Goal: Information Seeking & Learning: Learn about a topic

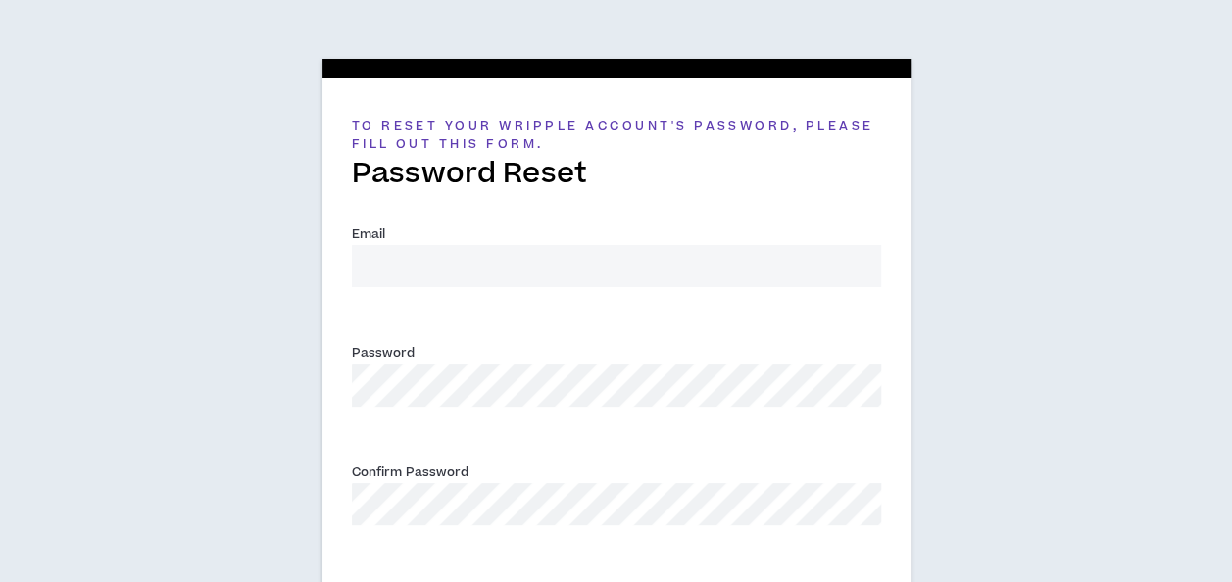
click at [588, 272] on input "Email *" at bounding box center [616, 266] width 529 height 42
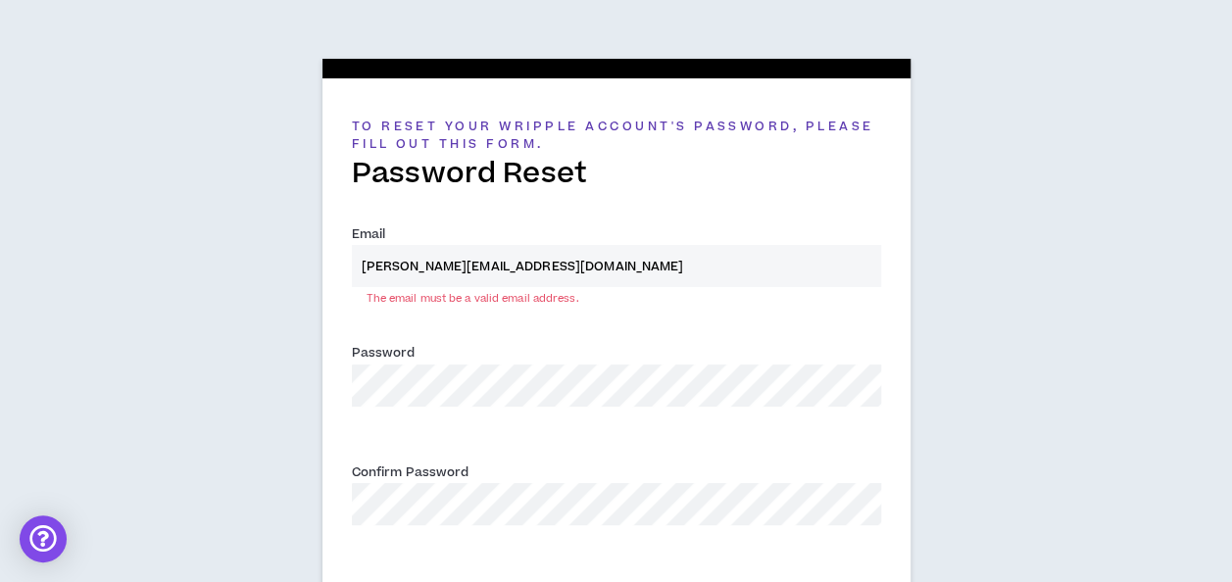
type input "[PERSON_NAME][EMAIL_ADDRESS][DOMAIN_NAME]"
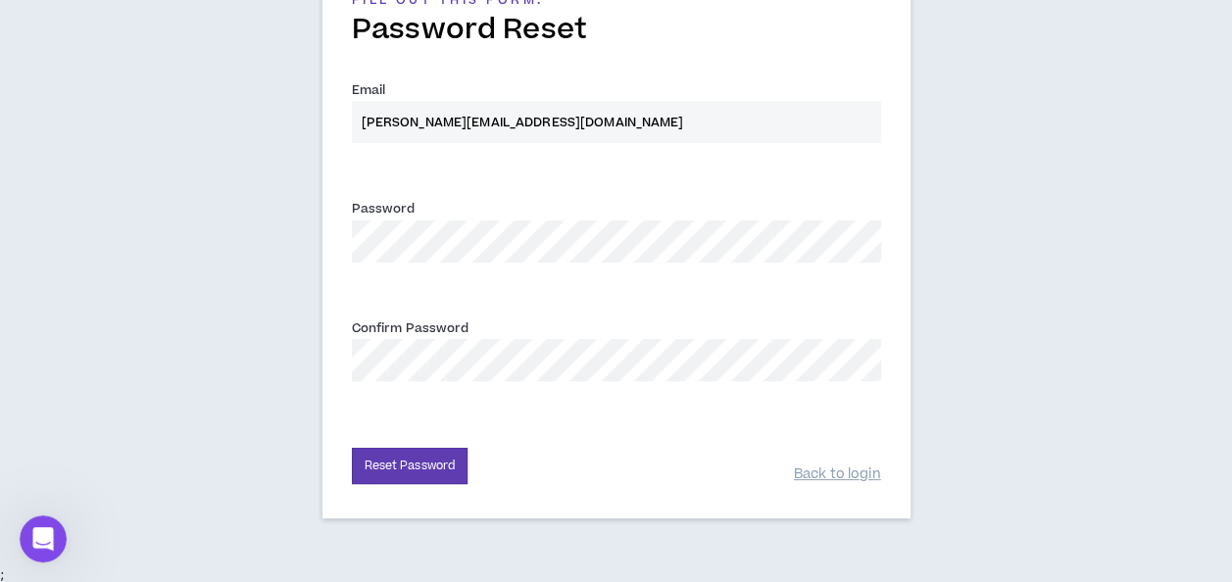
scroll to position [129, 0]
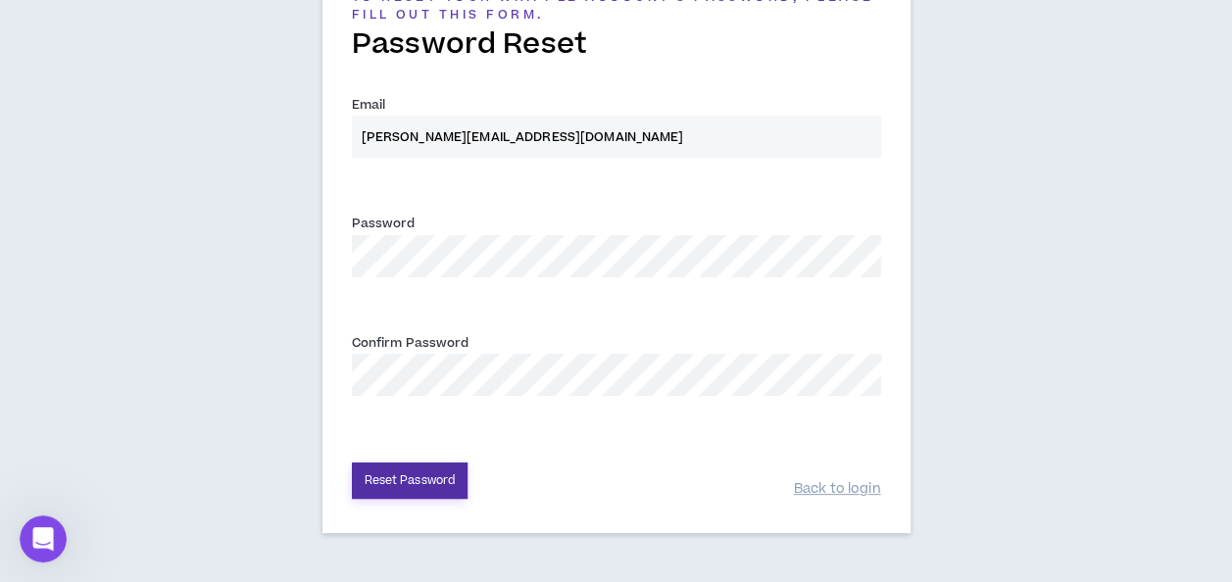
click at [425, 476] on button "Reset Password" at bounding box center [410, 480] width 117 height 36
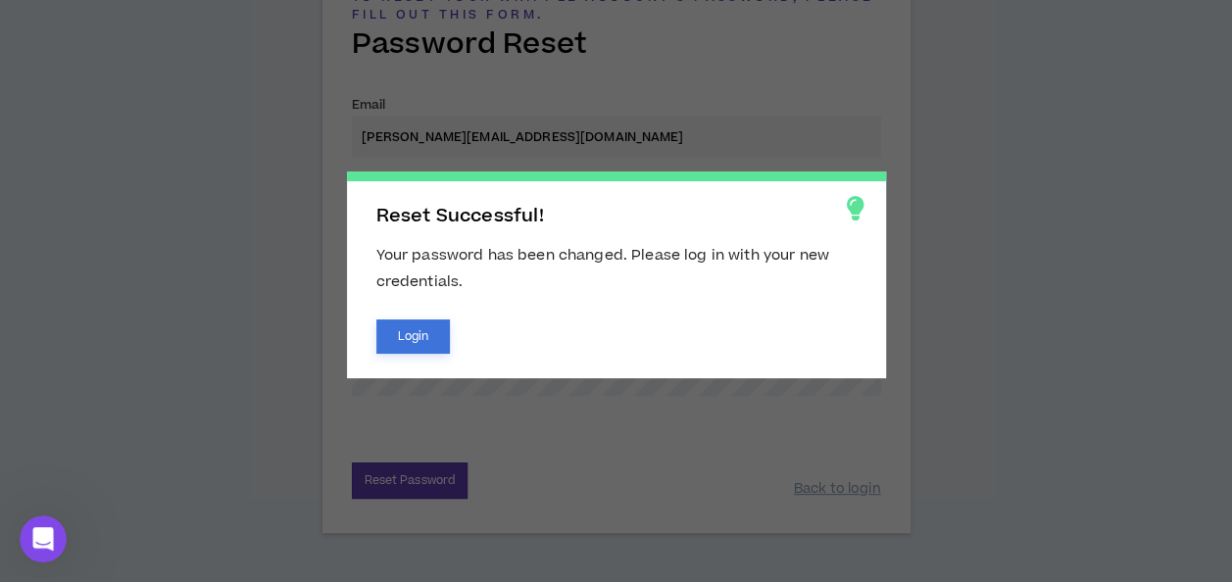
click at [410, 344] on button "Login" at bounding box center [413, 336] width 74 height 34
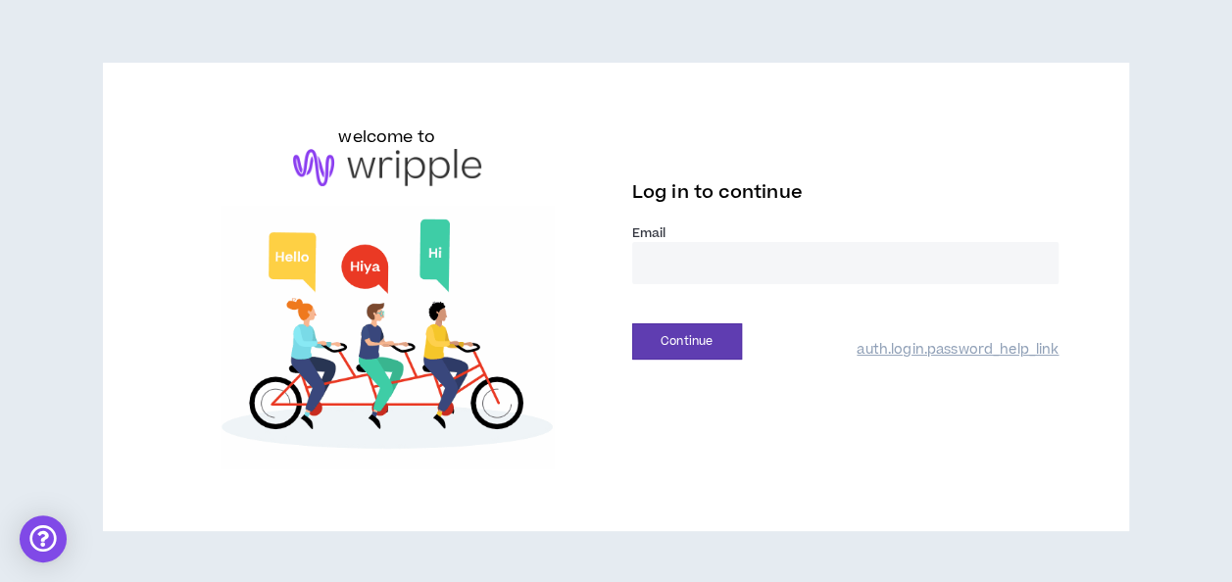
click at [680, 280] on input "email" at bounding box center [845, 263] width 427 height 42
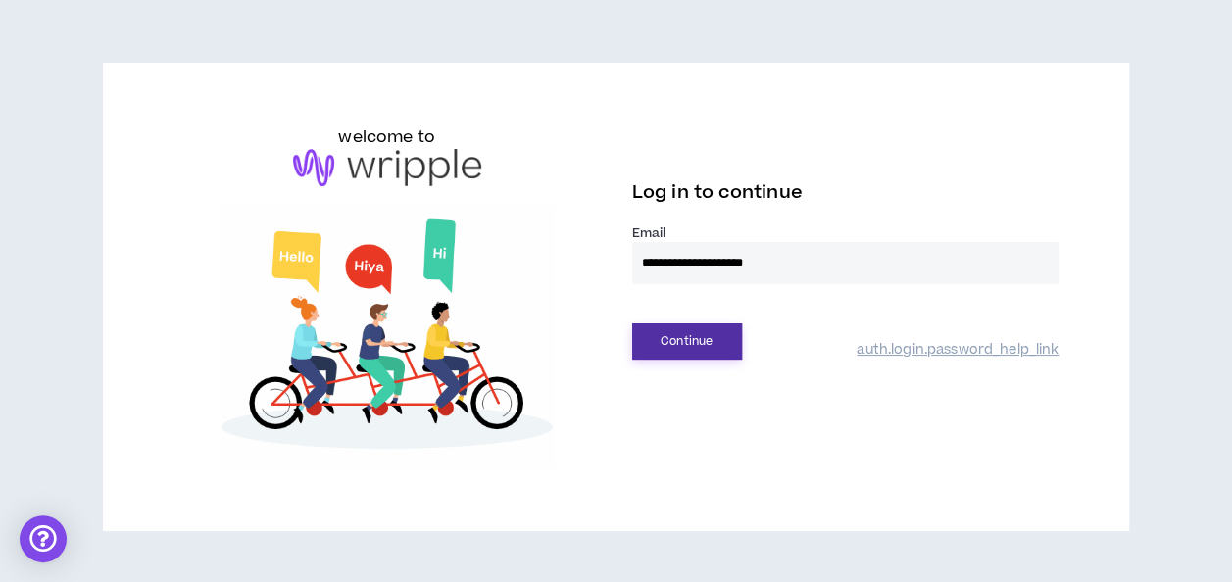
type input "**********"
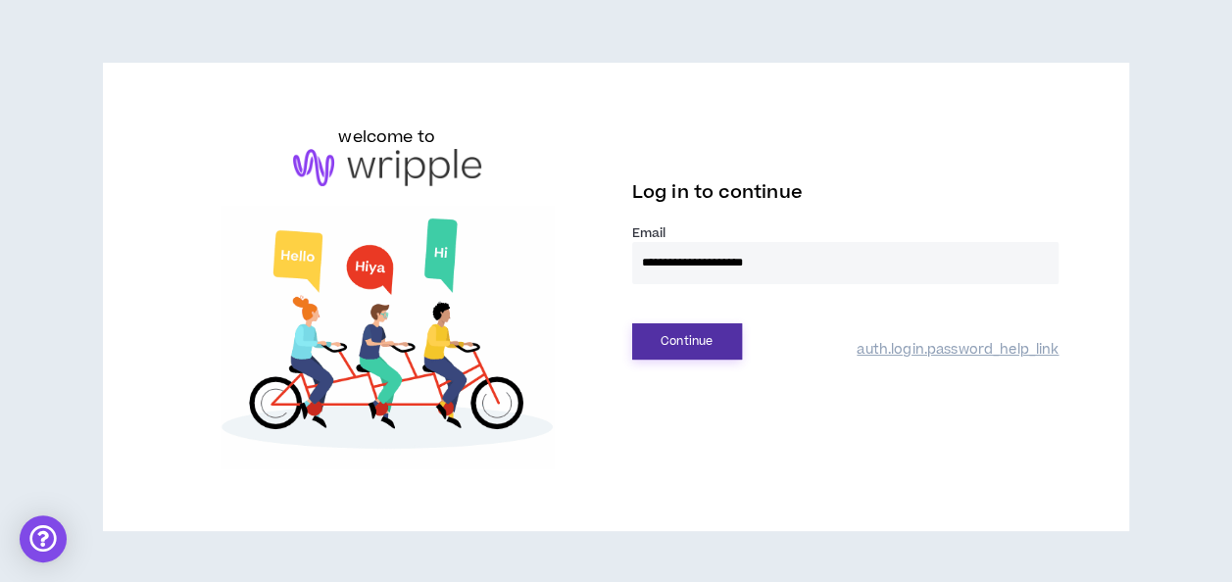
click at [685, 331] on button "Continue" at bounding box center [687, 341] width 110 height 36
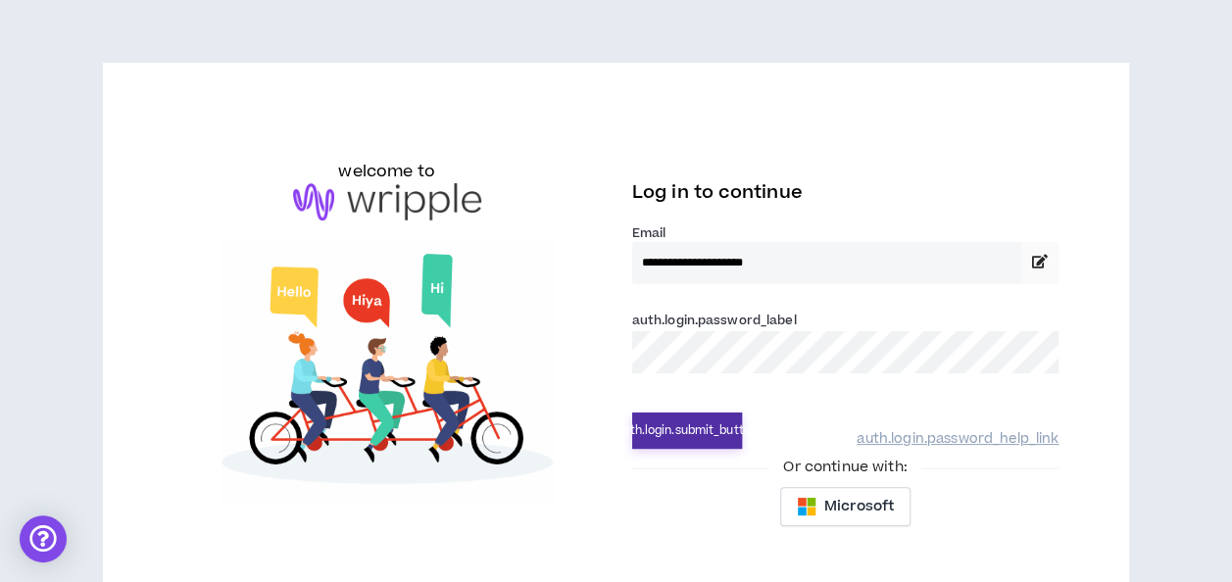
click at [678, 425] on button "auth.login.submit_button" at bounding box center [687, 431] width 110 height 36
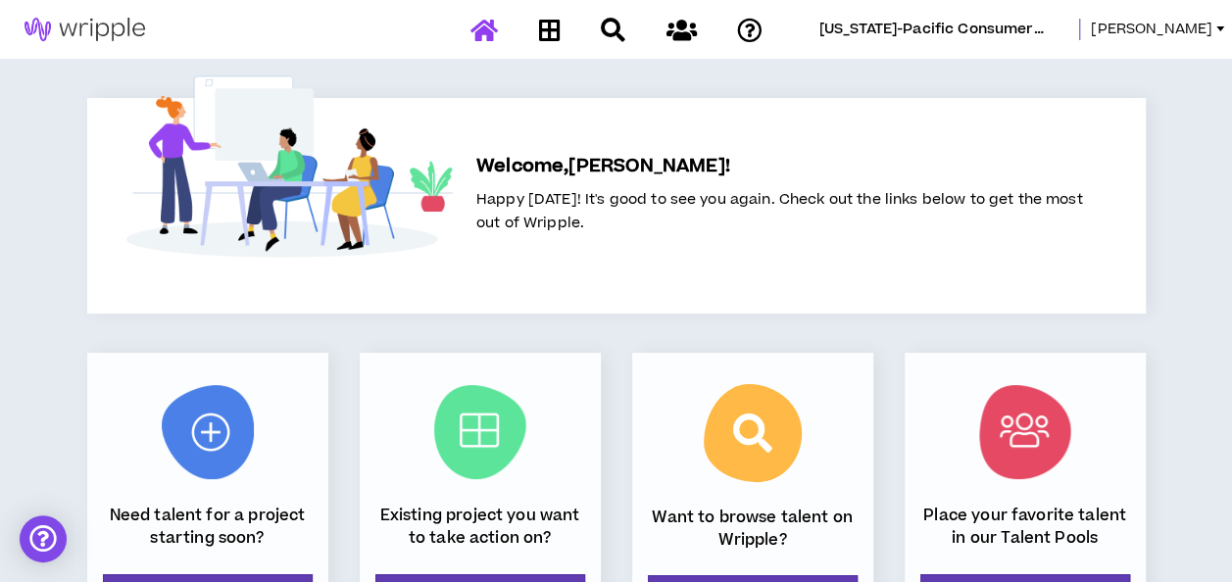
click at [1217, 25] on link "Jason" at bounding box center [1161, 30] width 141 height 22
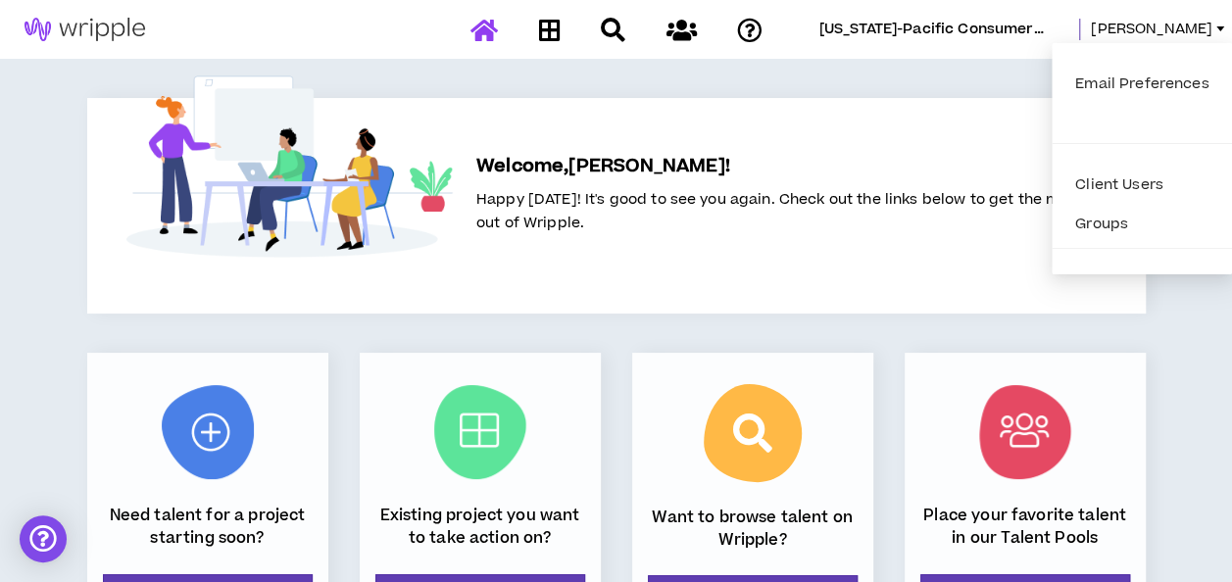
click at [1004, 35] on span "Georgia-Pacific Consumer Products - Retail & Pro" at bounding box center [943, 30] width 248 height 22
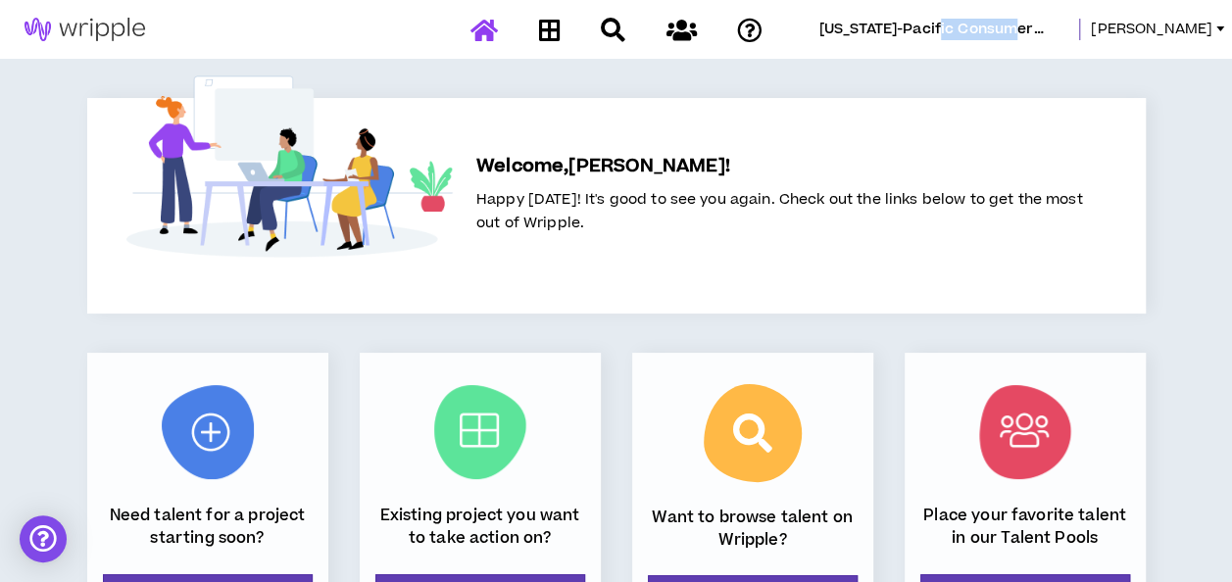
click at [1004, 35] on span "Georgia-Pacific Consumer Products - Retail & Pro" at bounding box center [943, 30] width 248 height 22
drag, startPoint x: 1004, startPoint y: 35, endPoint x: 1211, endPoint y: 131, distance: 228.0
click at [1211, 131] on div "Georgia-Pacific Consumer Products - Retail & Pro Jason Welcome, Jason ! Happy T…" at bounding box center [616, 468] width 1232 height 937
click at [682, 28] on icon at bounding box center [680, 30] width 30 height 24
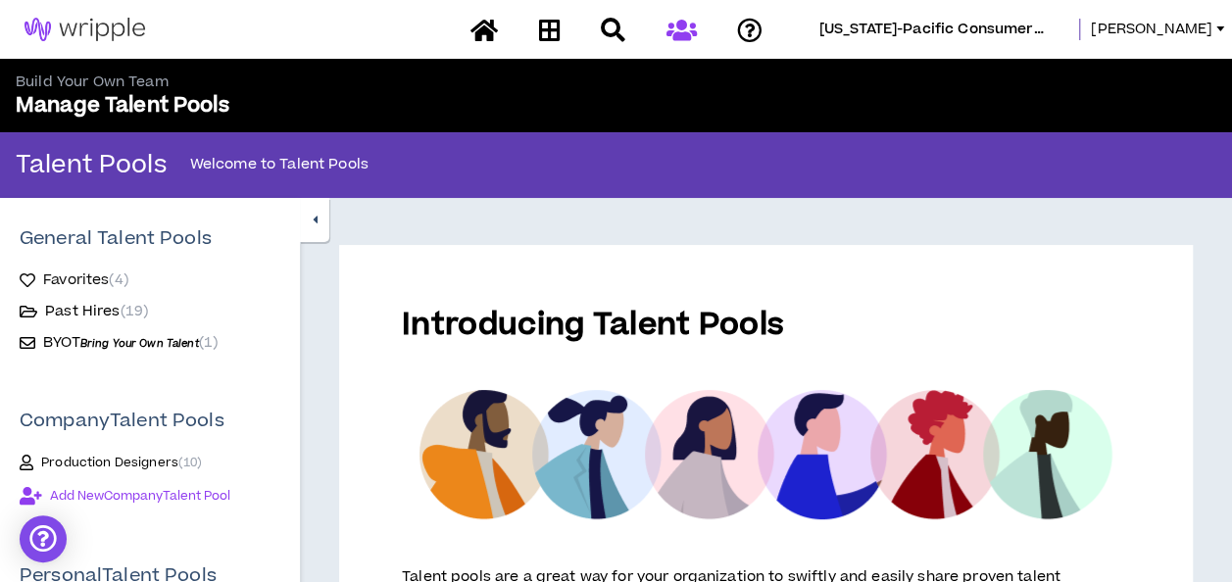
click at [90, 274] on span "Favorites ( 4 )" at bounding box center [85, 280] width 85 height 20
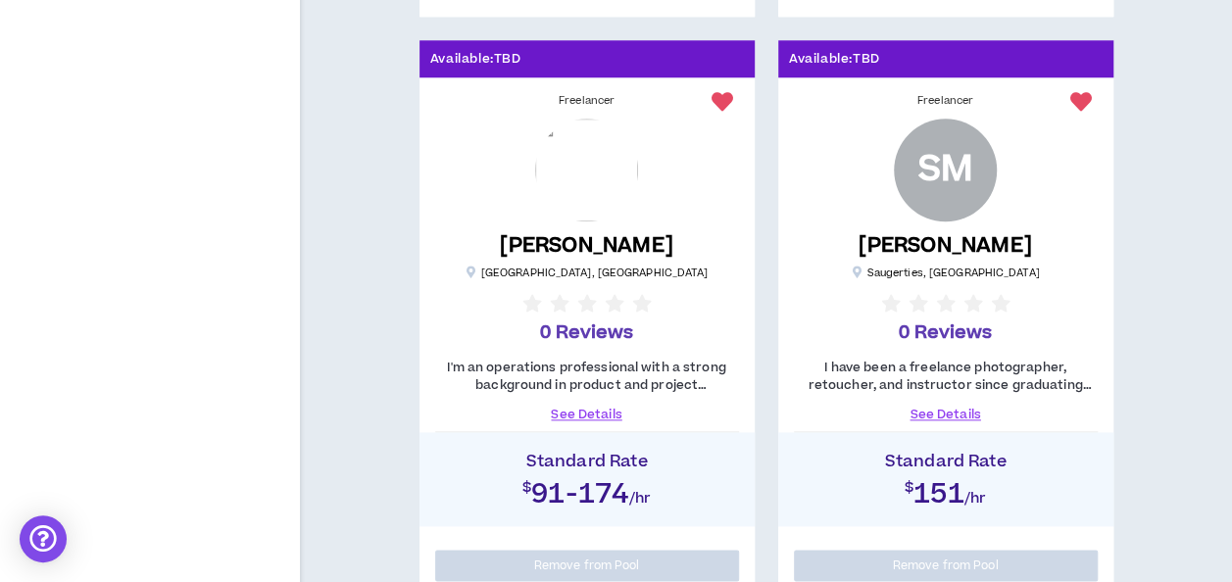
scroll to position [965, 0]
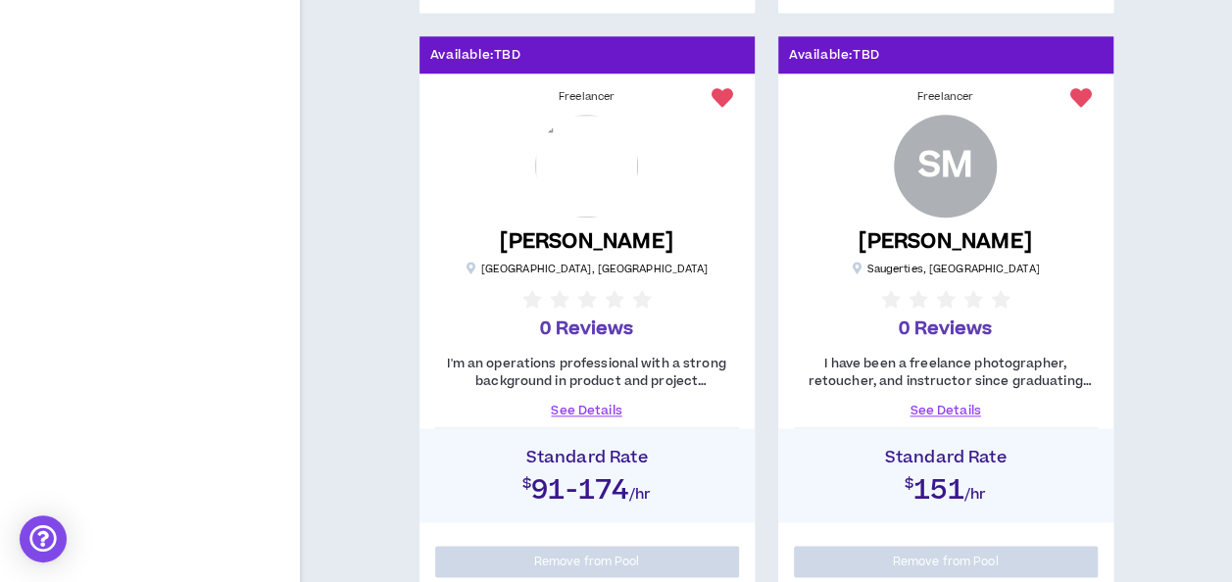
click at [572, 412] on link "See Details" at bounding box center [587, 411] width 304 height 18
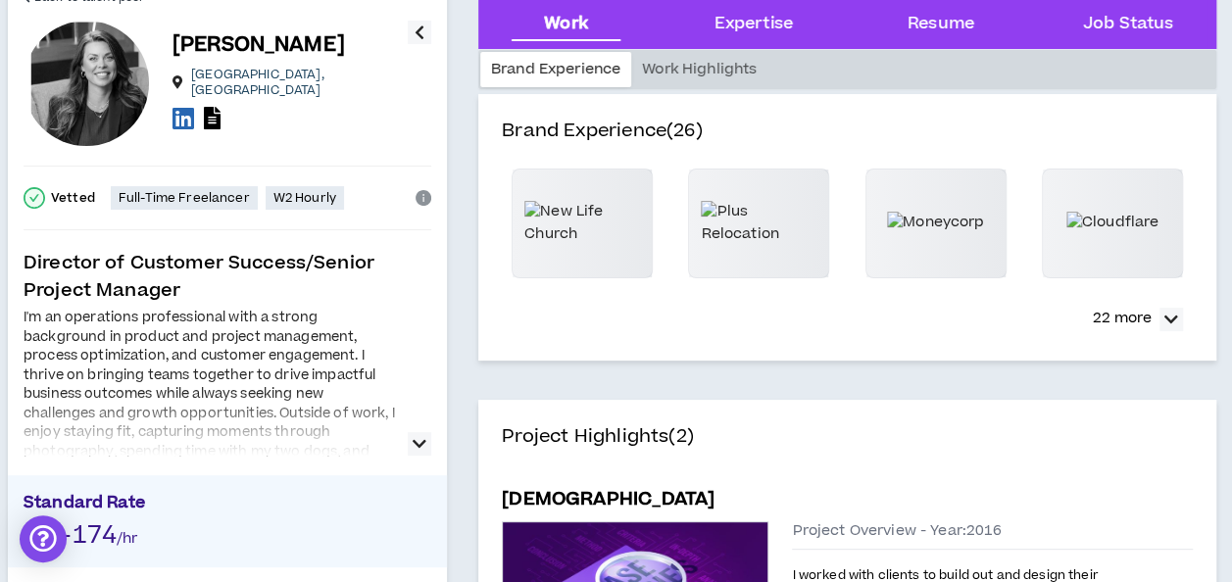
scroll to position [110, 0]
click at [417, 445] on icon "button" at bounding box center [420, 443] width 14 height 24
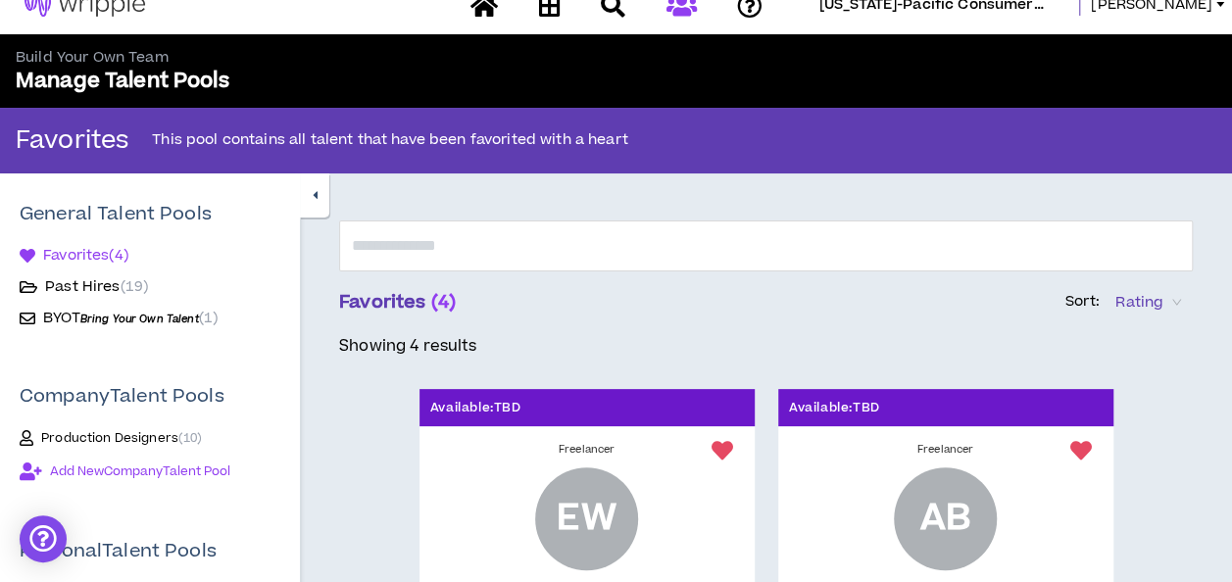
scroll to position [25, 0]
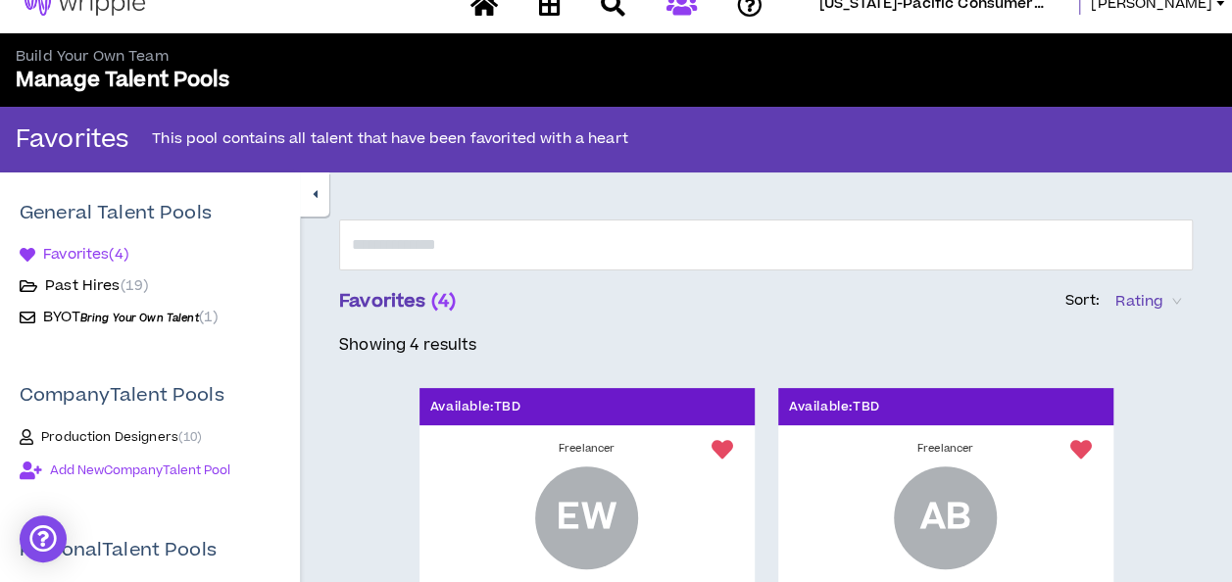
click at [139, 431] on span "Production Designers ( 10 )" at bounding box center [121, 437] width 161 height 16
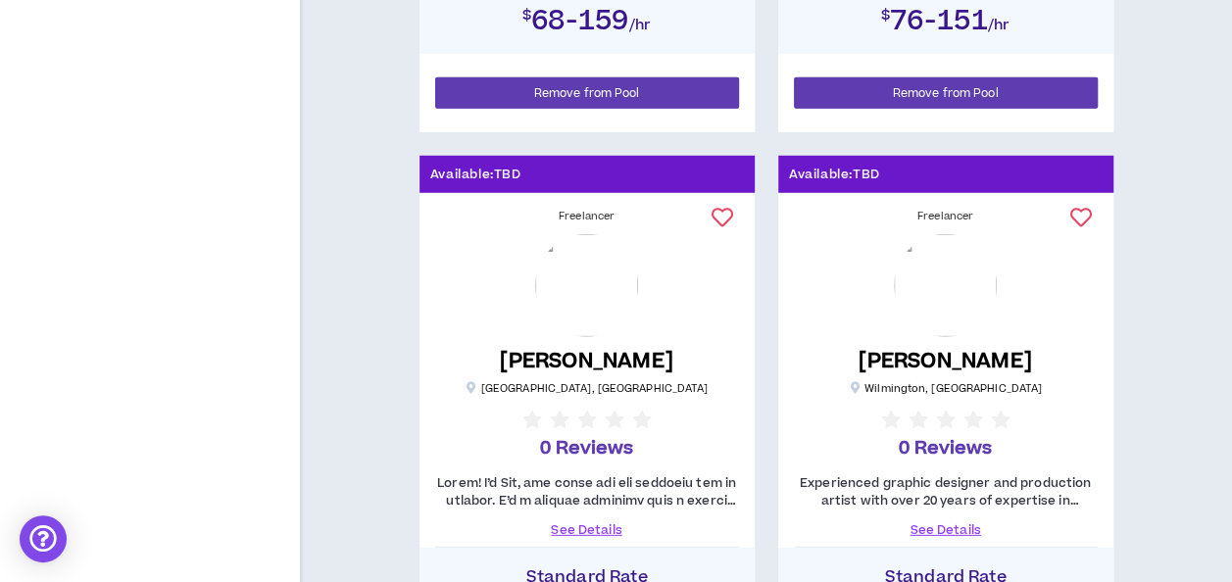
scroll to position [2620, 0]
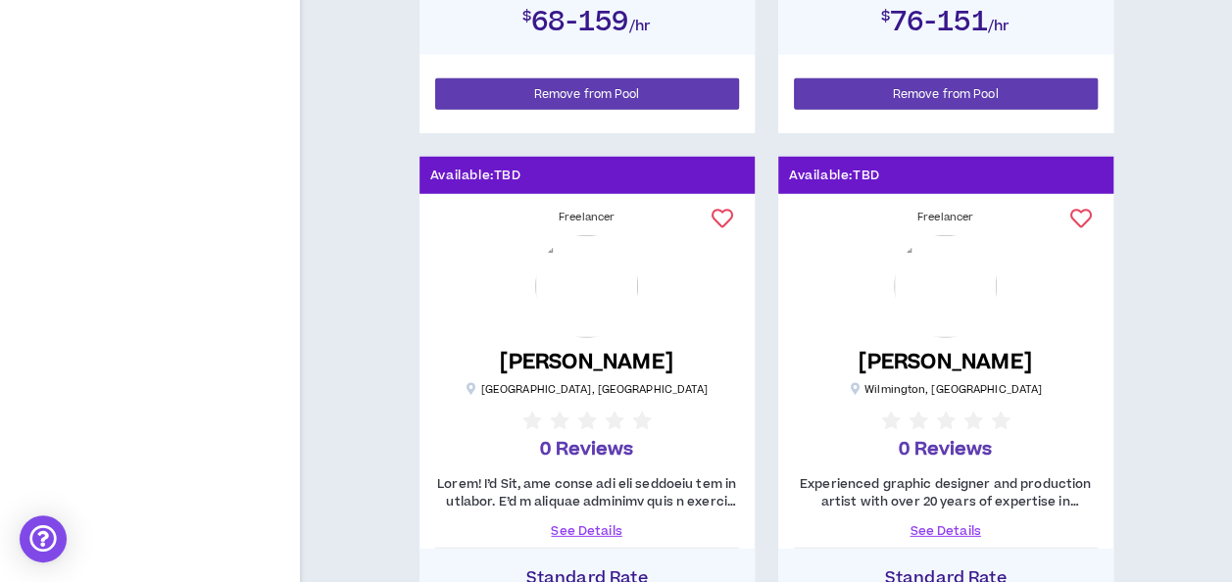
click at [724, 239] on div "Jennifer M. NEW Boston , MA 0 Reviews" at bounding box center [587, 349] width 316 height 228
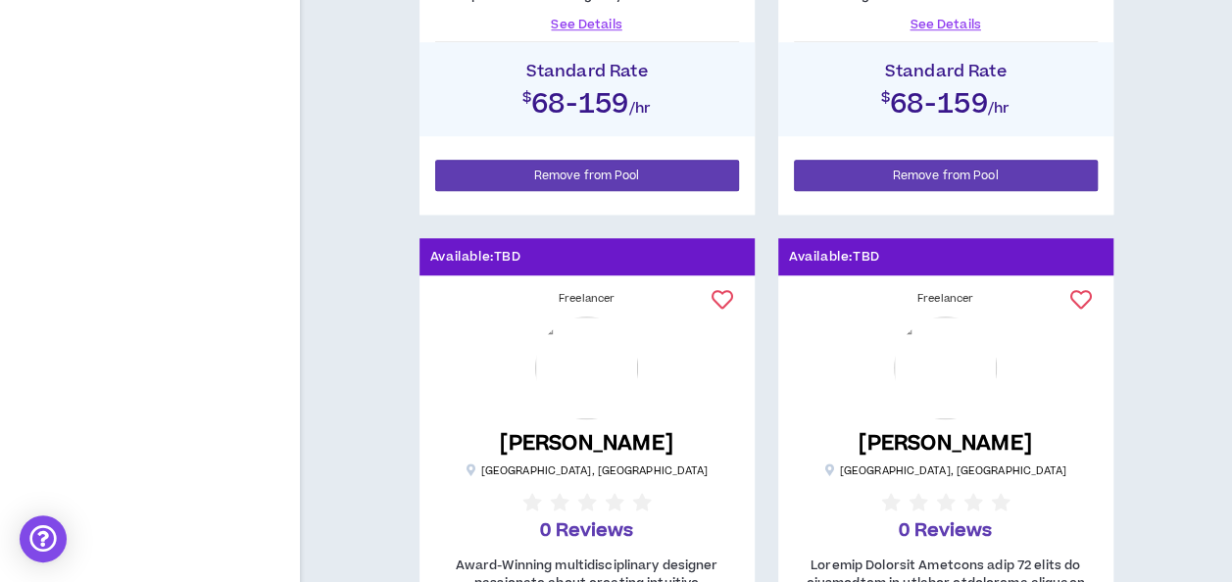
scroll to position [776, 0]
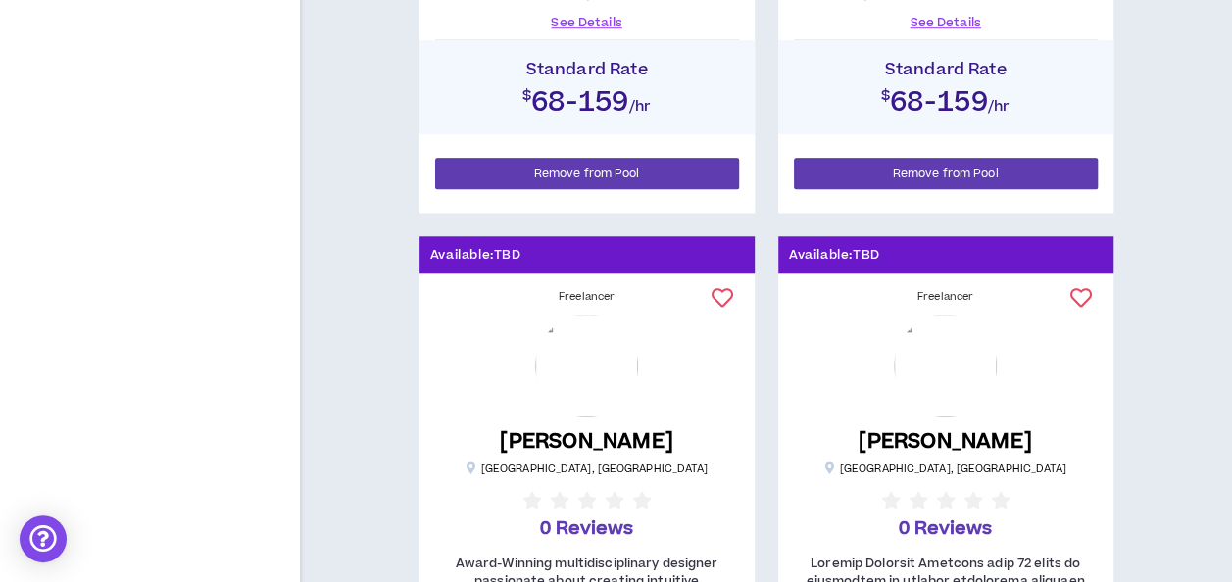
click at [578, 364] on img at bounding box center [586, 366] width 103 height 103
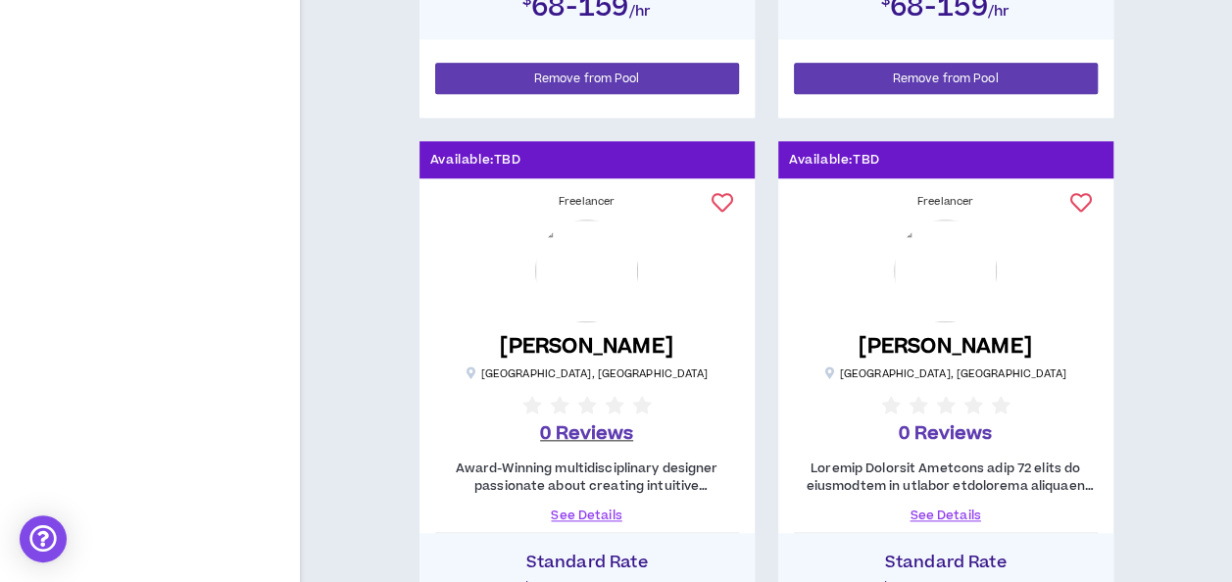
scroll to position [910, 0]
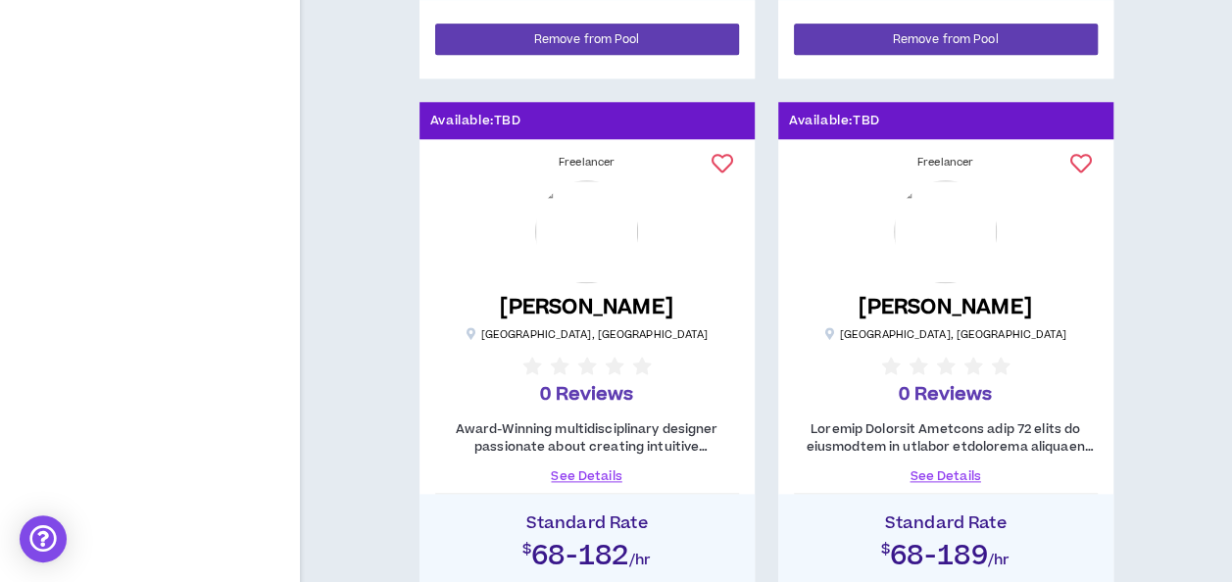
click at [582, 477] on link "See Details" at bounding box center [587, 476] width 304 height 18
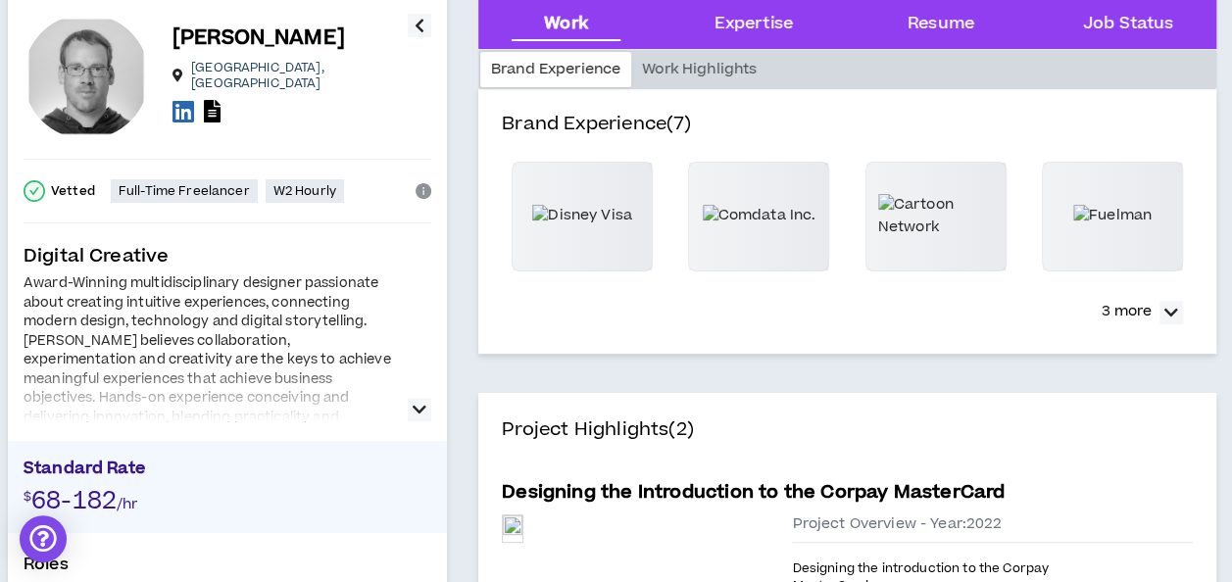
scroll to position [118, 0]
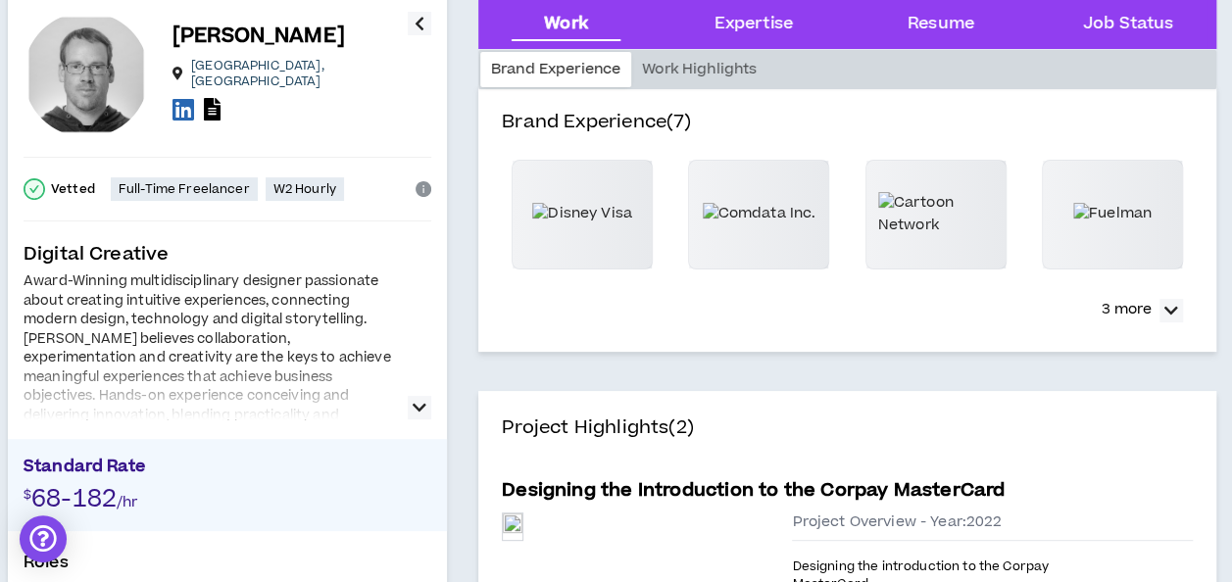
click at [418, 405] on icon "button" at bounding box center [420, 408] width 14 height 24
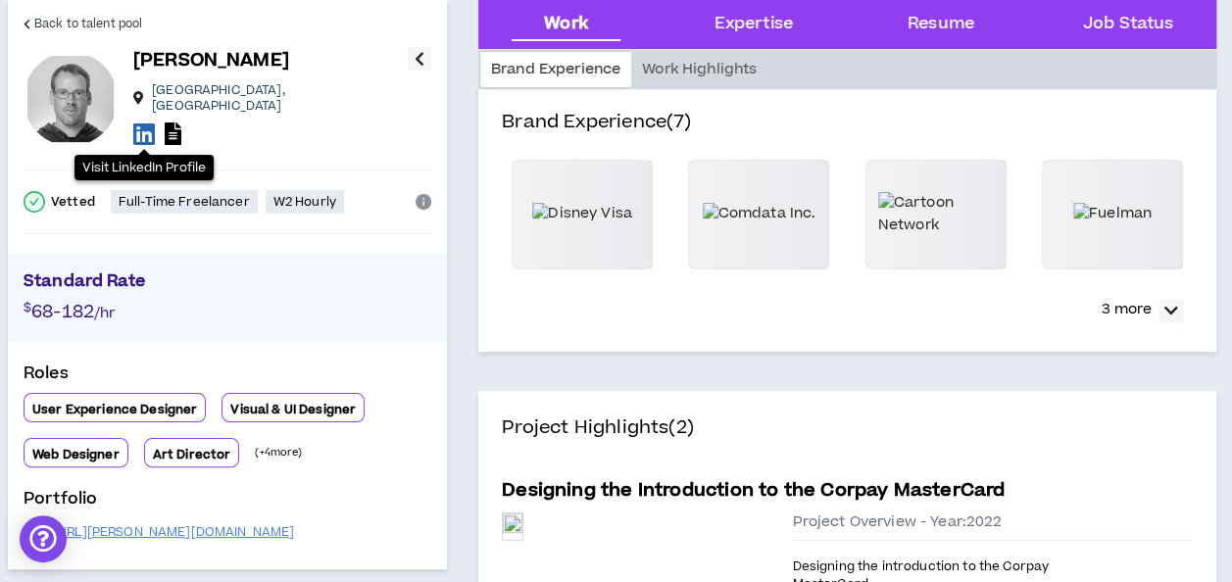
click at [145, 121] on icon at bounding box center [144, 133] width 22 height 24
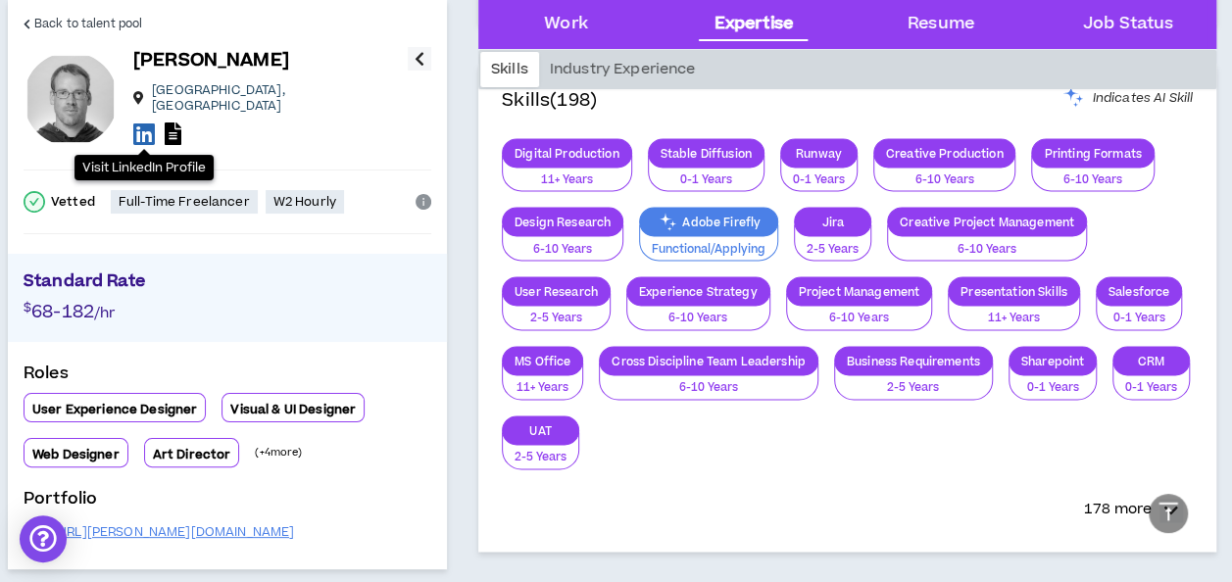
scroll to position [1297, 0]
